Goal: Information Seeking & Learning: Learn about a topic

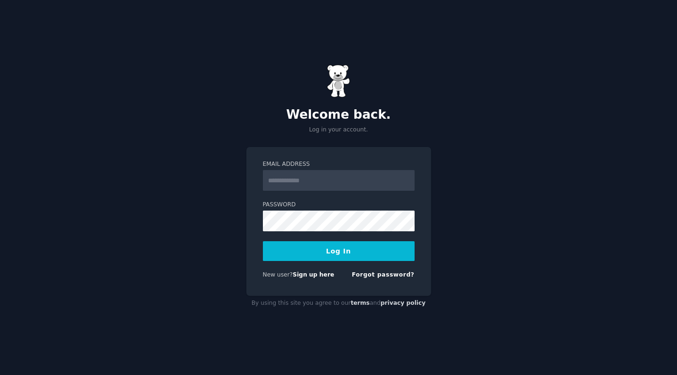
click at [304, 184] on input "Email Address" at bounding box center [339, 180] width 152 height 21
type input "**********"
click at [333, 254] on button "Log In" at bounding box center [339, 251] width 152 height 20
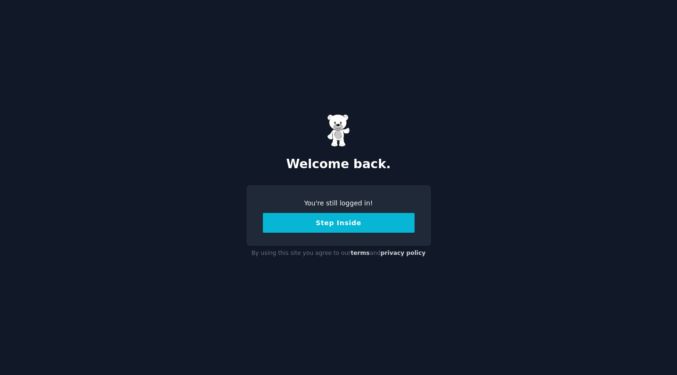
click at [347, 226] on button "Step Inside" at bounding box center [339, 223] width 152 height 20
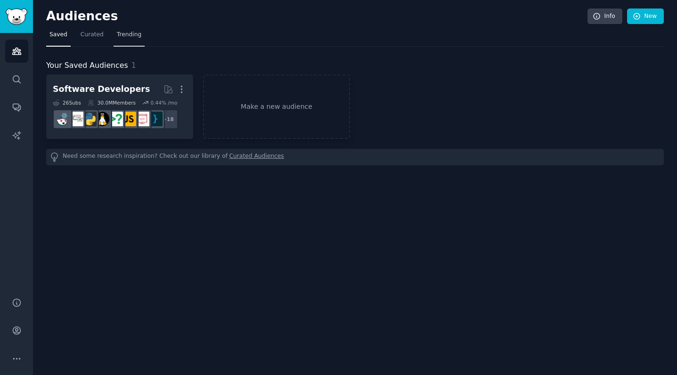
click at [142, 30] on link "Trending" at bounding box center [129, 36] width 31 height 19
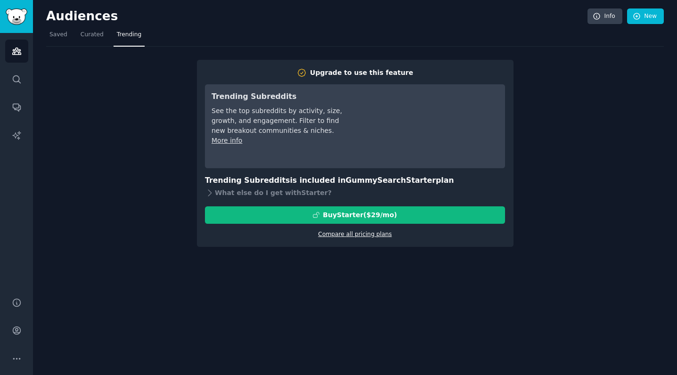
click at [351, 234] on link "Compare all pricing plans" at bounding box center [355, 234] width 74 height 7
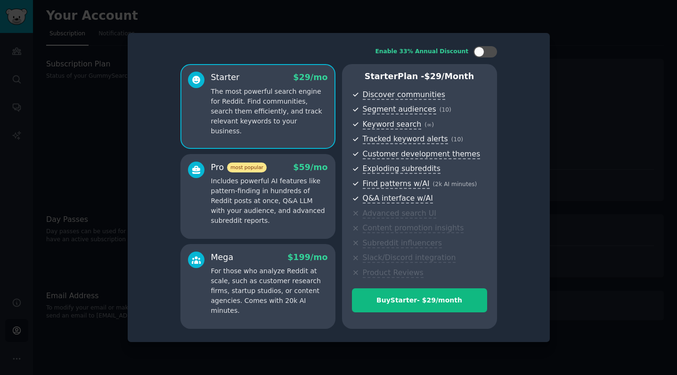
click at [303, 223] on p "Includes powerful AI features like pattern-finding in hundreds of Reddit posts …" at bounding box center [269, 201] width 117 height 50
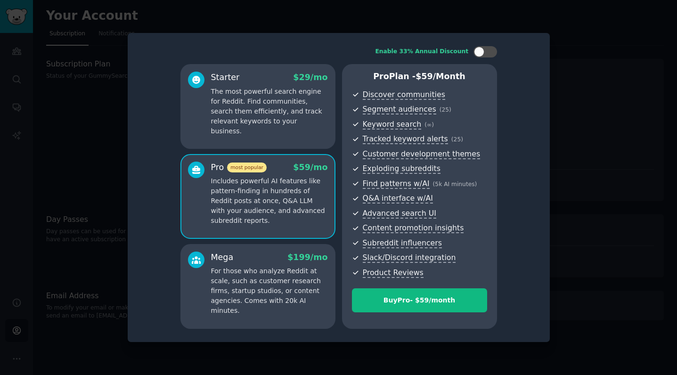
click at [39, 67] on div at bounding box center [338, 187] width 677 height 375
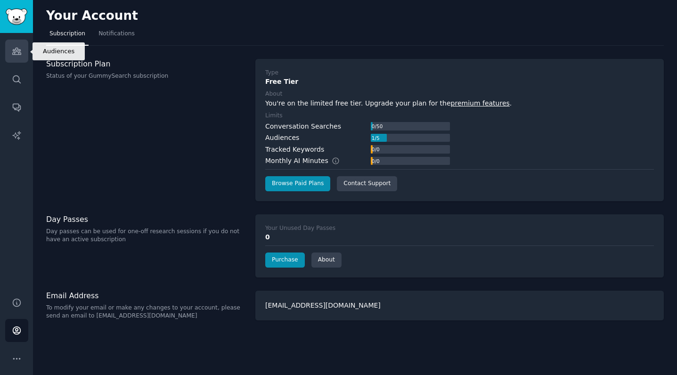
click at [21, 48] on icon "Sidebar" at bounding box center [17, 51] width 10 height 10
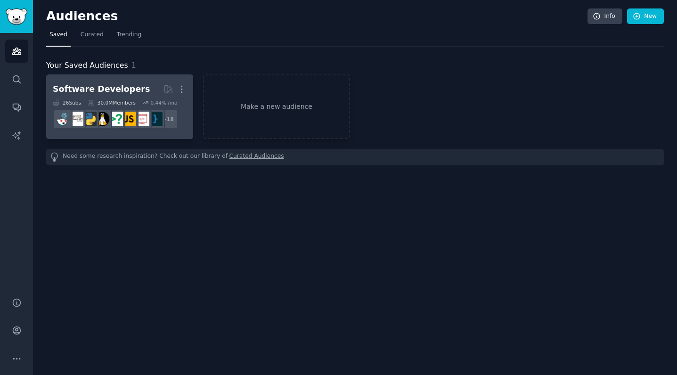
click at [71, 90] on div "Software Developers" at bounding box center [101, 89] width 97 height 12
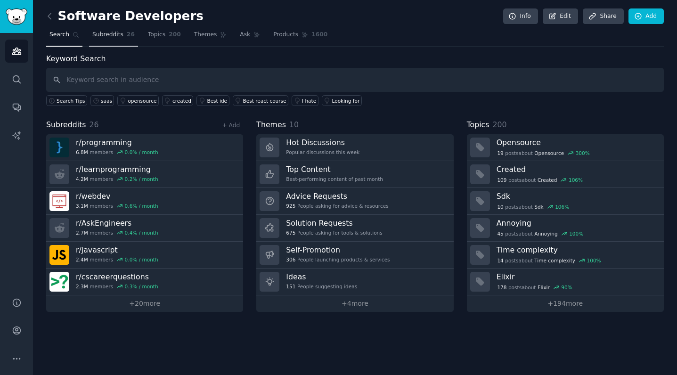
click at [121, 36] on span "Subreddits" at bounding box center [107, 35] width 31 height 8
